Goal: Transaction & Acquisition: Purchase product/service

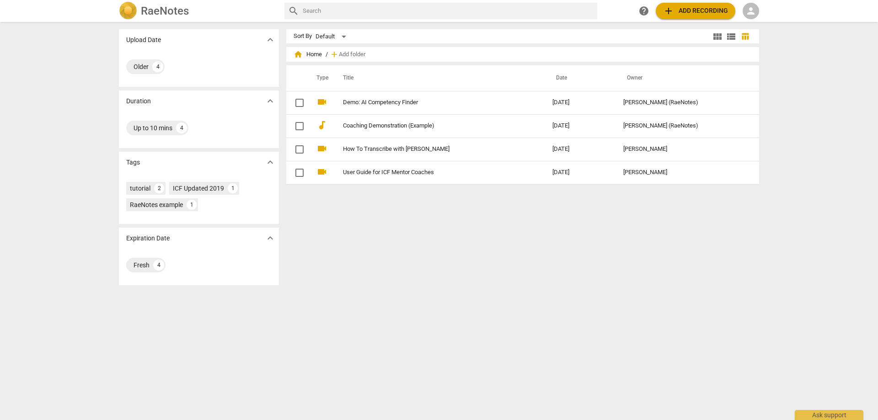
click at [745, 12] on div "person" at bounding box center [750, 11] width 16 height 16
click at [749, 16] on li "Login" at bounding box center [758, 22] width 33 height 22
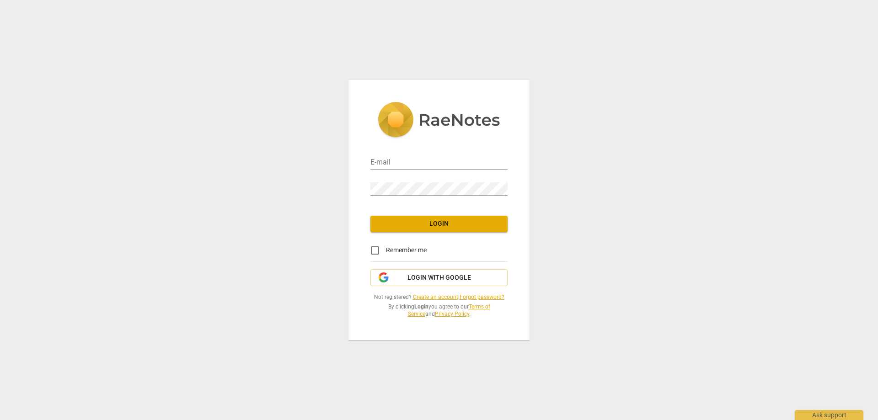
type input "nberkowitz@miu.edu"
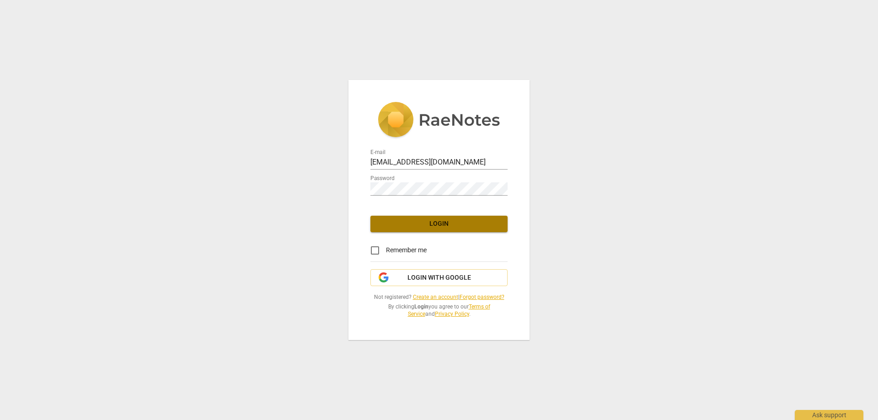
click at [406, 222] on span "Login" at bounding box center [439, 223] width 123 height 9
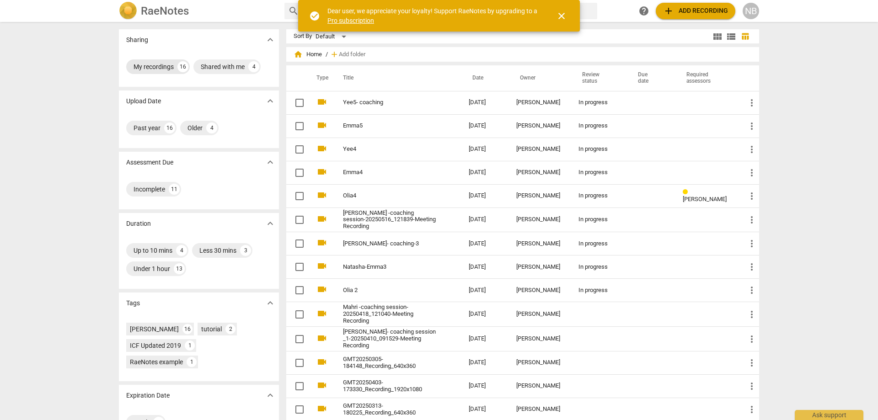
click at [150, 60] on div "My recordings 16" at bounding box center [158, 66] width 64 height 15
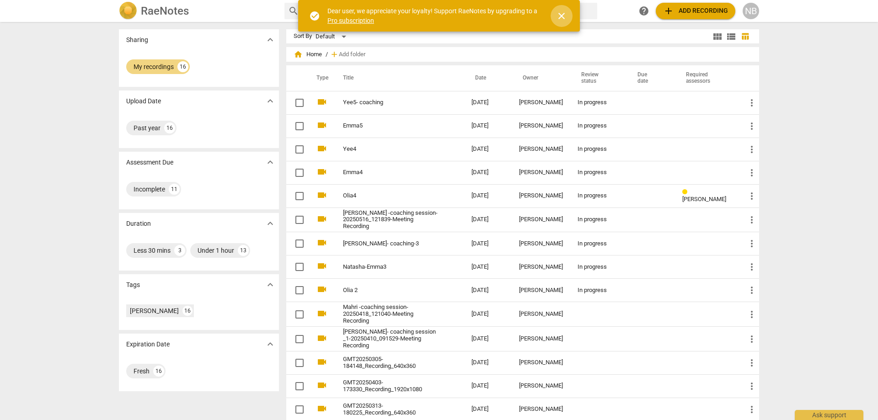
click at [564, 16] on span "close" at bounding box center [561, 16] width 11 height 11
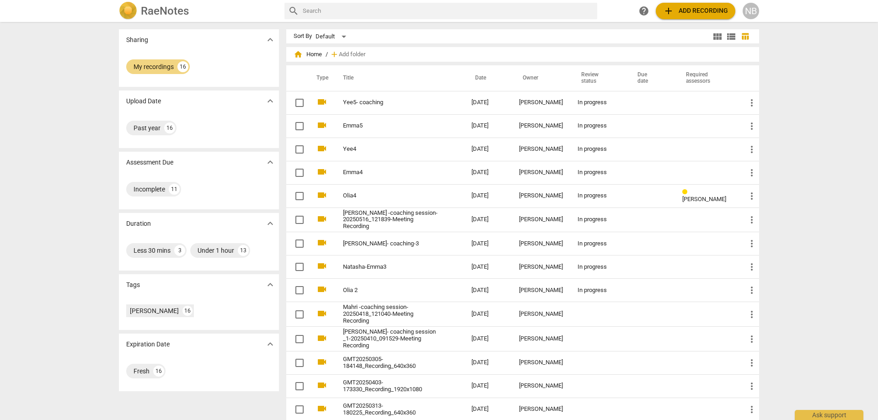
click at [709, 11] on span "add Add recording" at bounding box center [695, 10] width 65 height 11
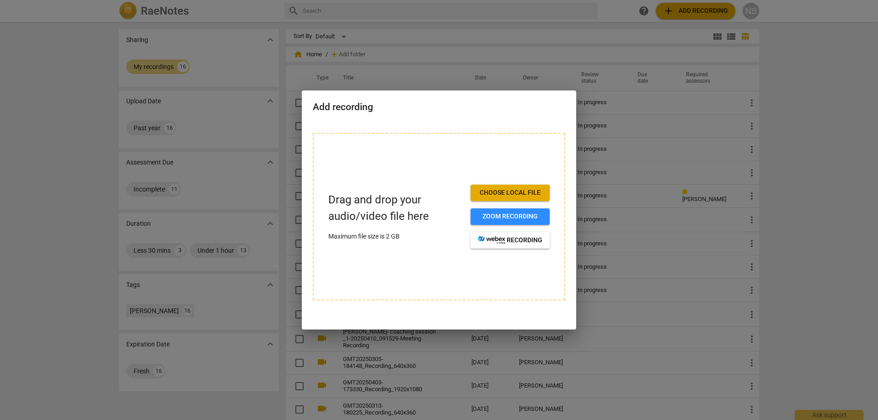
click at [504, 188] on span "Choose local file" at bounding box center [510, 192] width 64 height 9
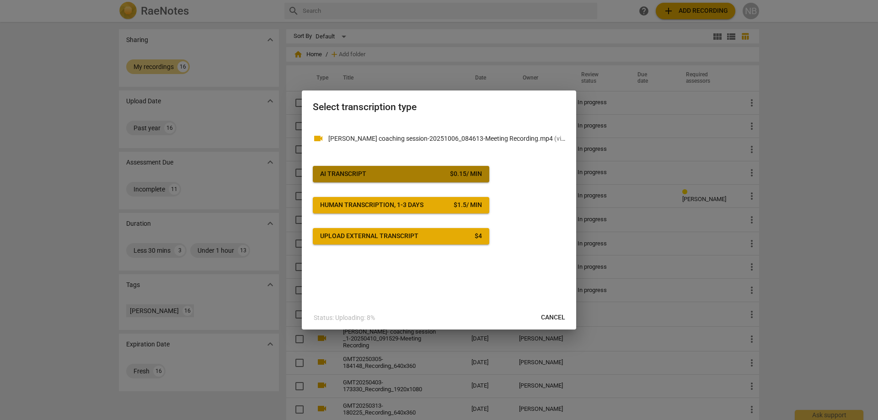
click at [396, 169] on button "AI Transcript $ 0.15 / min" at bounding box center [401, 174] width 176 height 16
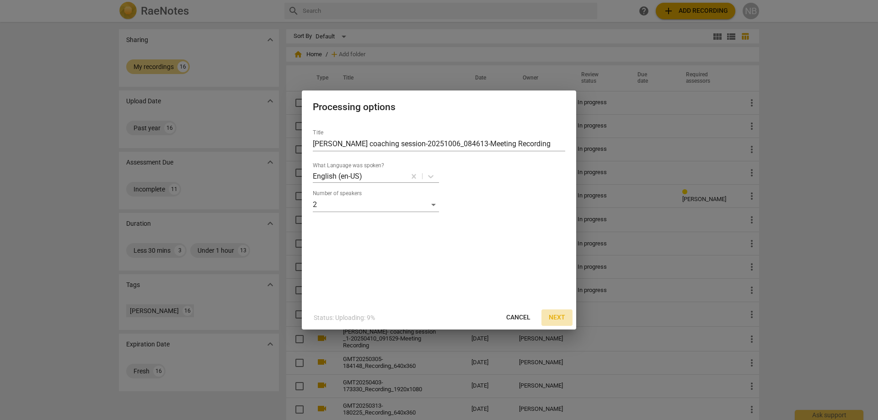
click at [559, 314] on span "Next" at bounding box center [557, 317] width 16 height 9
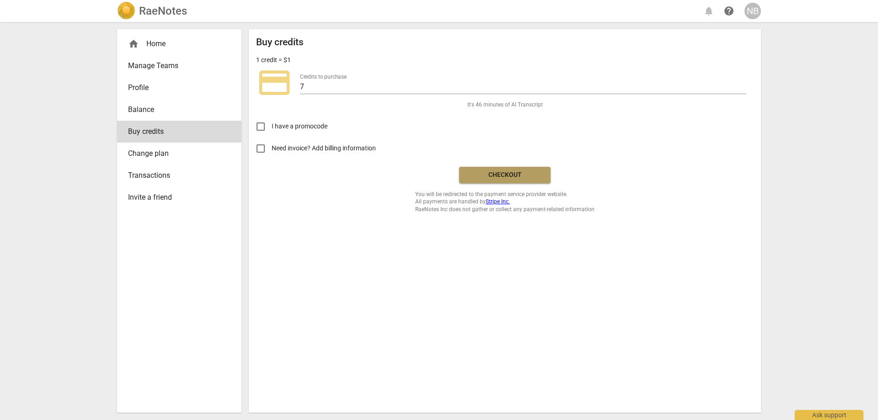
click at [487, 172] on span "Checkout" at bounding box center [504, 175] width 77 height 9
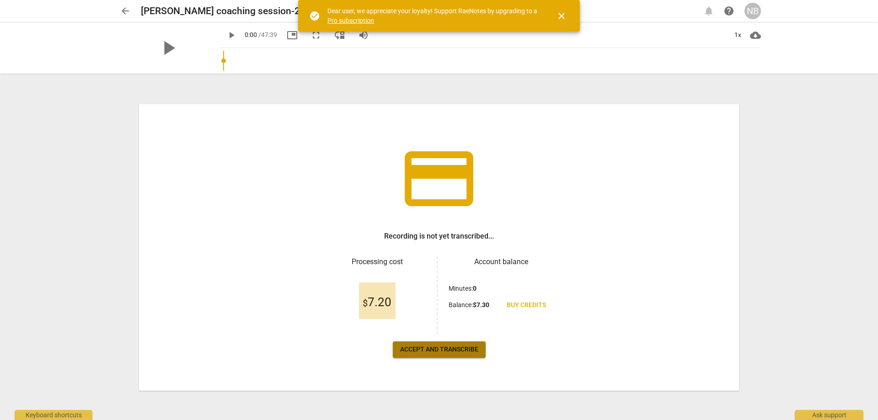
click at [433, 347] on span "Accept and transcribe" at bounding box center [439, 349] width 78 height 9
